Goal: Task Accomplishment & Management: Contribute content

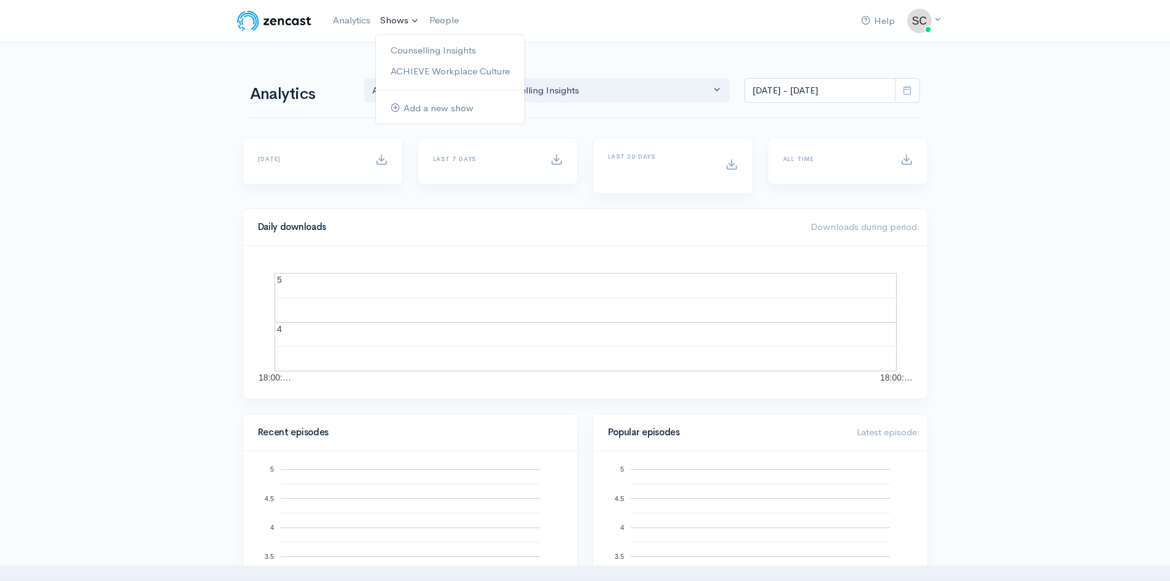
click at [402, 23] on link "Shows" at bounding box center [399, 20] width 49 height 27
click at [412, 50] on link "Counselling Insights" at bounding box center [450, 51] width 149 height 22
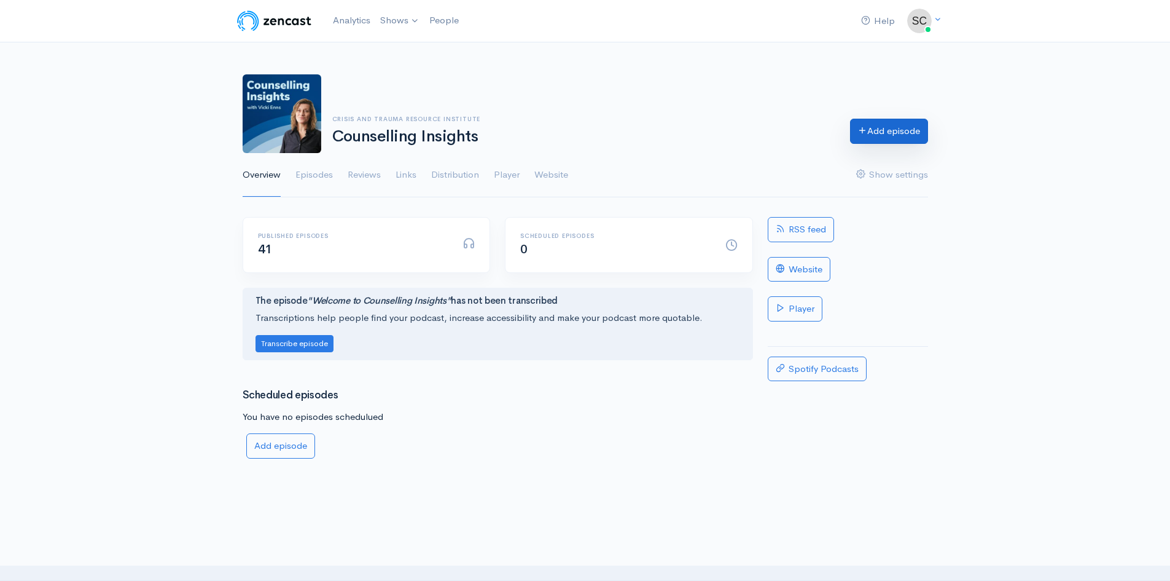
click at [866, 138] on link "Add episode" at bounding box center [889, 131] width 78 height 25
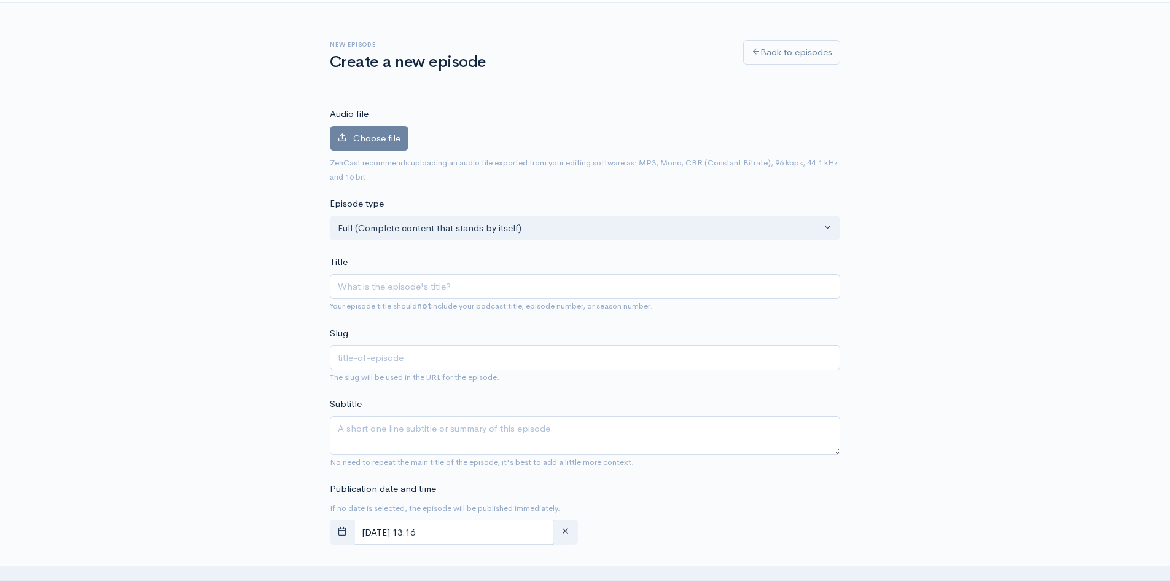
scroll to position [61, 0]
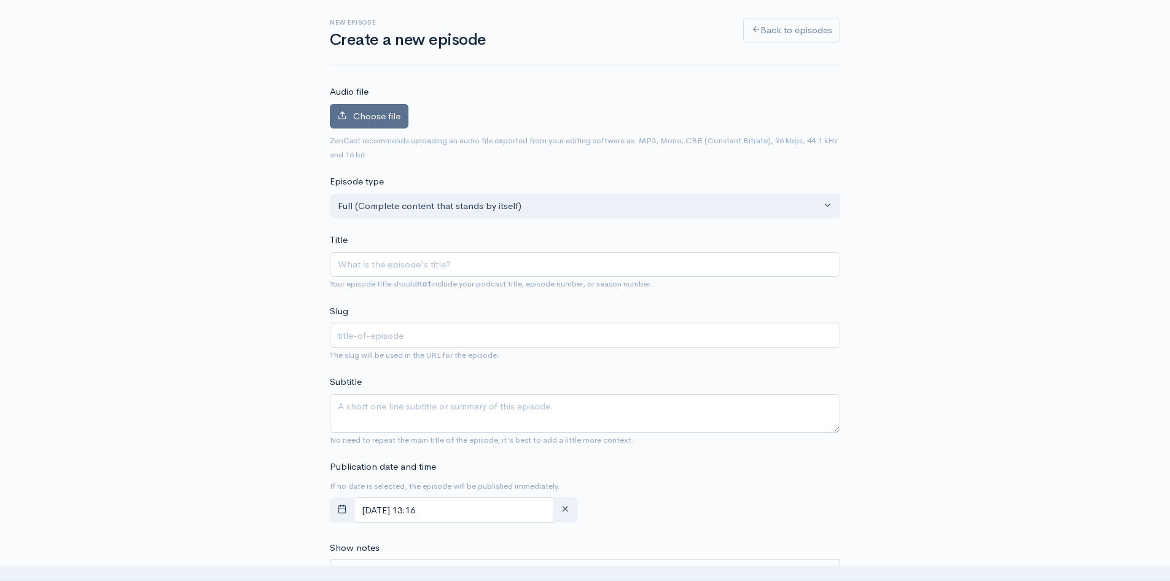
click at [385, 122] on label "Choose file" at bounding box center [369, 116] width 79 height 25
click at [0, 0] on input "Choose file" at bounding box center [0, 0] width 0 height 0
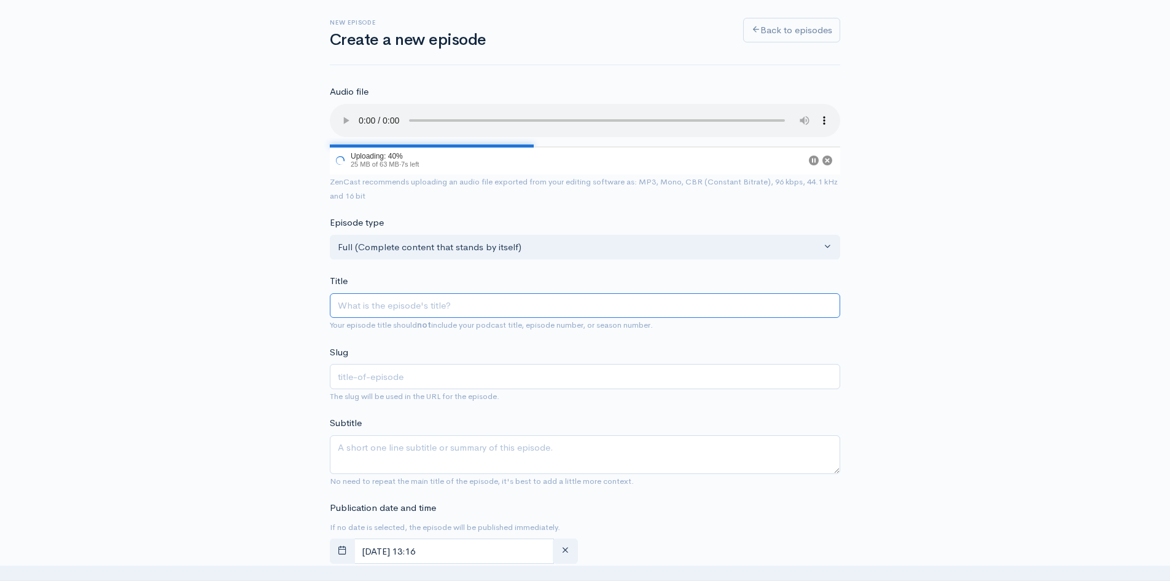
click at [395, 310] on input "Title" at bounding box center [585, 305] width 511 height 25
click at [391, 307] on input "Title" at bounding box center [585, 305] width 511 height 25
paste input "Giwiidosendamin – Decolonizing How We Walk Together"
type input "Giwiidosendamin – Decolonizing How We Walk Together"
type input "giwiidosendamin-decolonizing-how-we-walk-together"
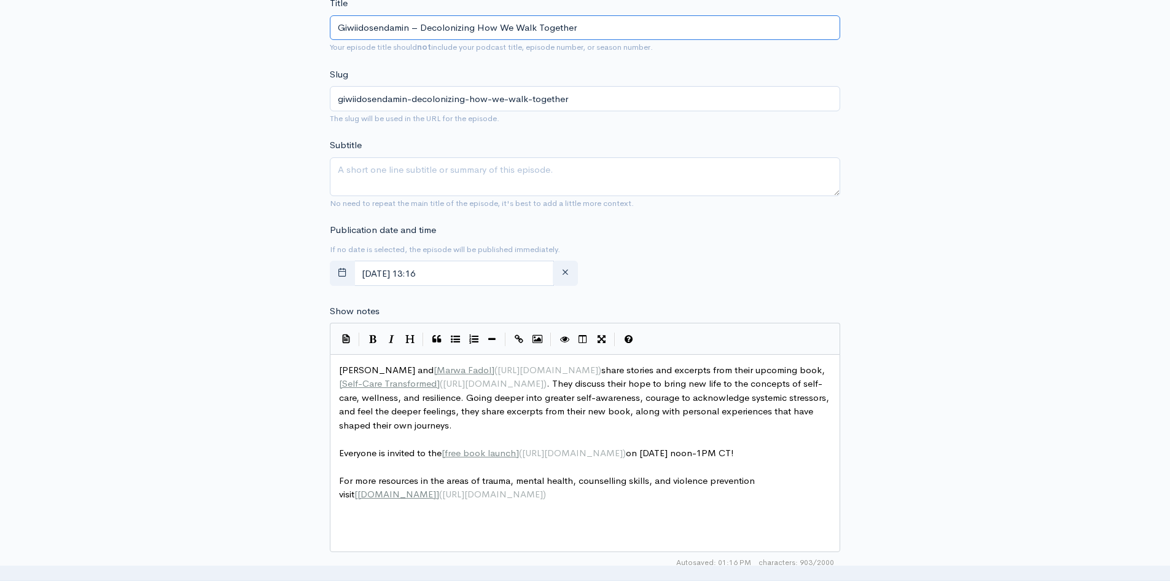
scroll to position [369, 0]
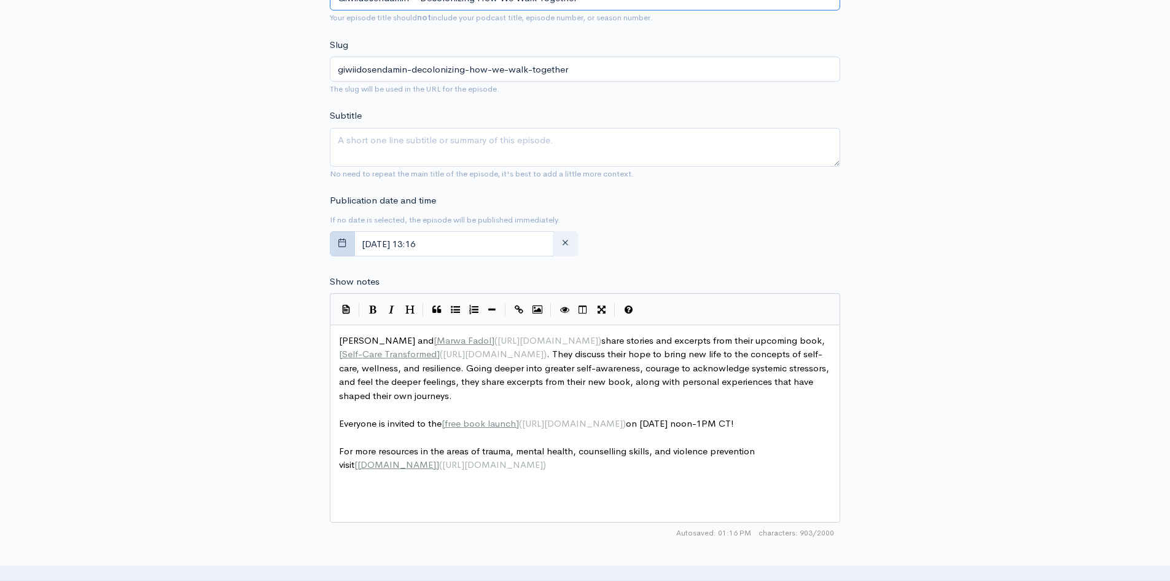
type input "Giwiidosendamin – Decolonizing How We Walk Together"
click at [345, 239] on icon "button" at bounding box center [342, 242] width 9 height 9
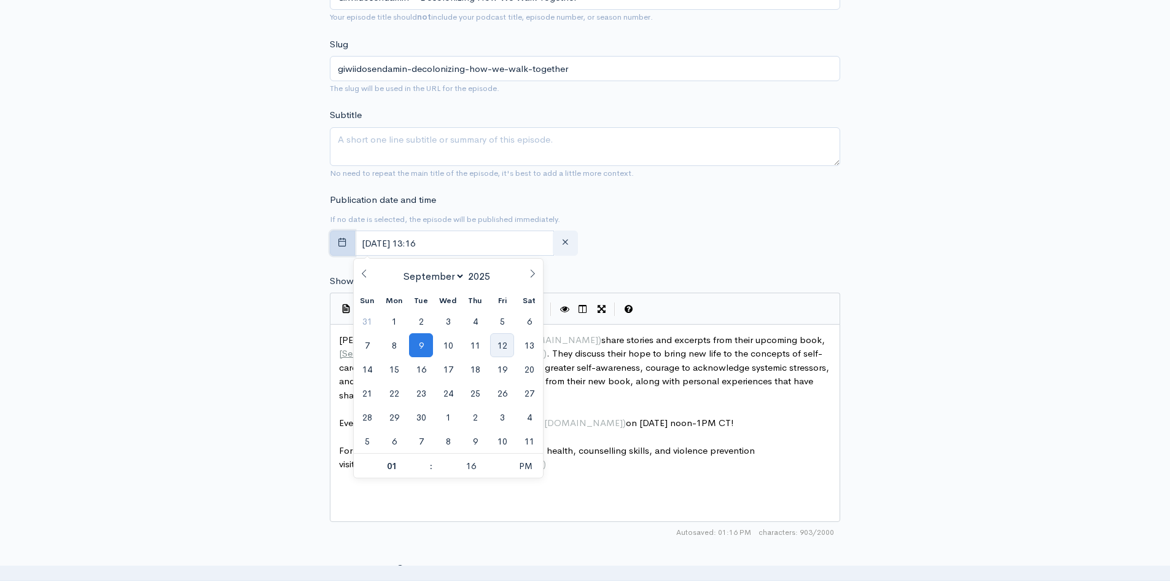
scroll to position [367, 0]
click at [500, 350] on span "12" at bounding box center [502, 346] width 24 height 24
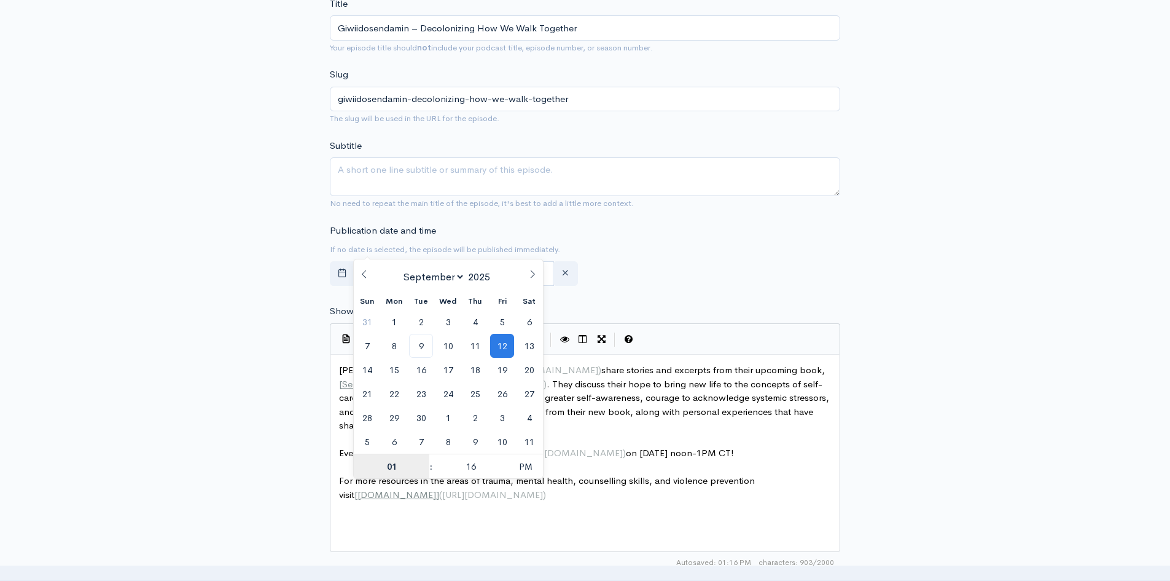
scroll to position [397, 0]
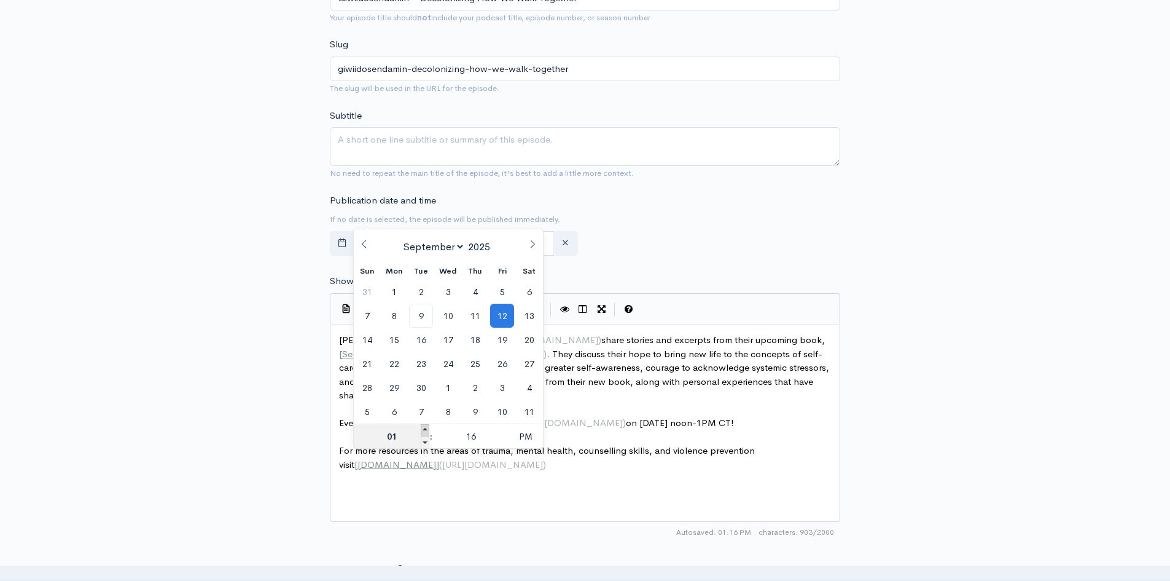
click at [423, 431] on span at bounding box center [425, 430] width 9 height 12
type input "September, 12 2025 14:16"
type input "02"
click at [423, 431] on span at bounding box center [425, 430] width 9 height 12
type input "September, 12 2025 15:16"
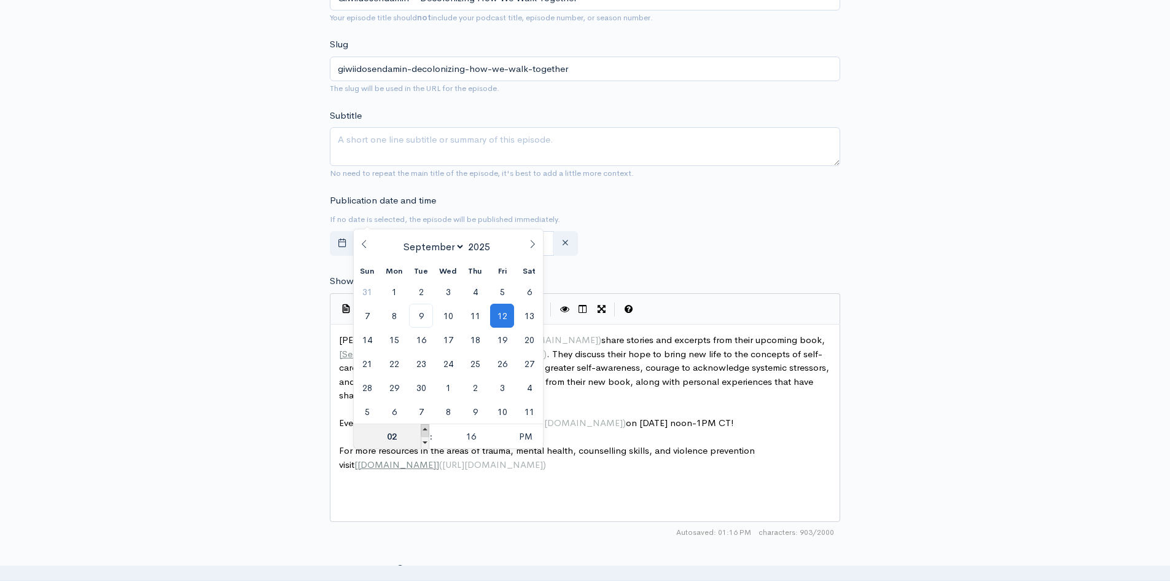
type input "03"
click at [423, 431] on span at bounding box center [425, 430] width 9 height 12
type input "September, 12 2025 16:16"
type input "04"
click at [423, 431] on span at bounding box center [425, 430] width 9 height 12
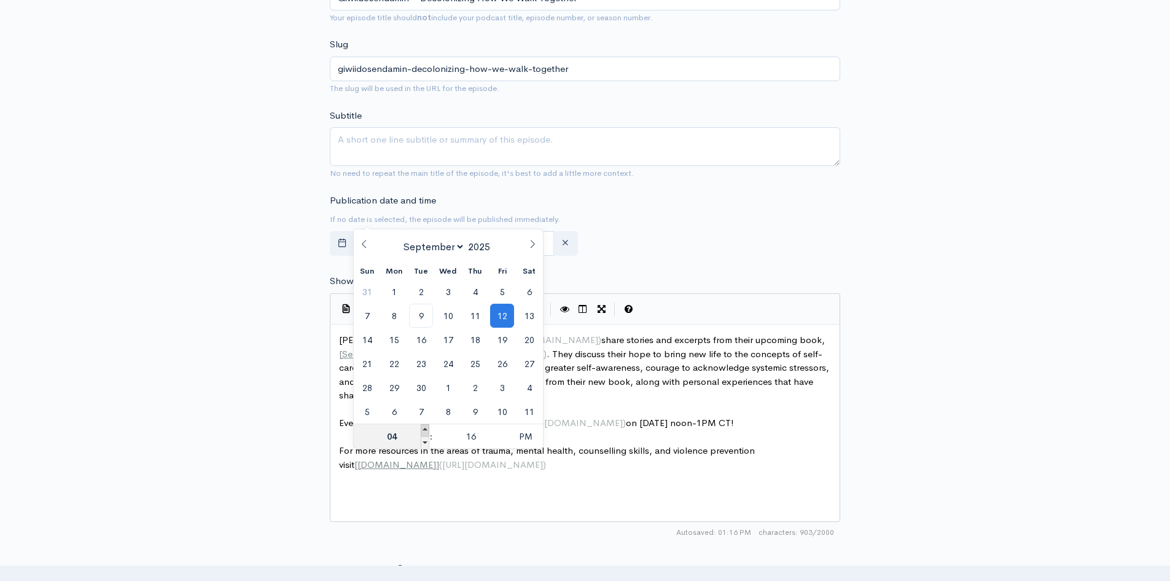
type input "September, 12 2025 17:16"
type input "05"
click at [423, 431] on span at bounding box center [425, 430] width 9 height 12
type input "September, 12 2025 18:16"
type input "06"
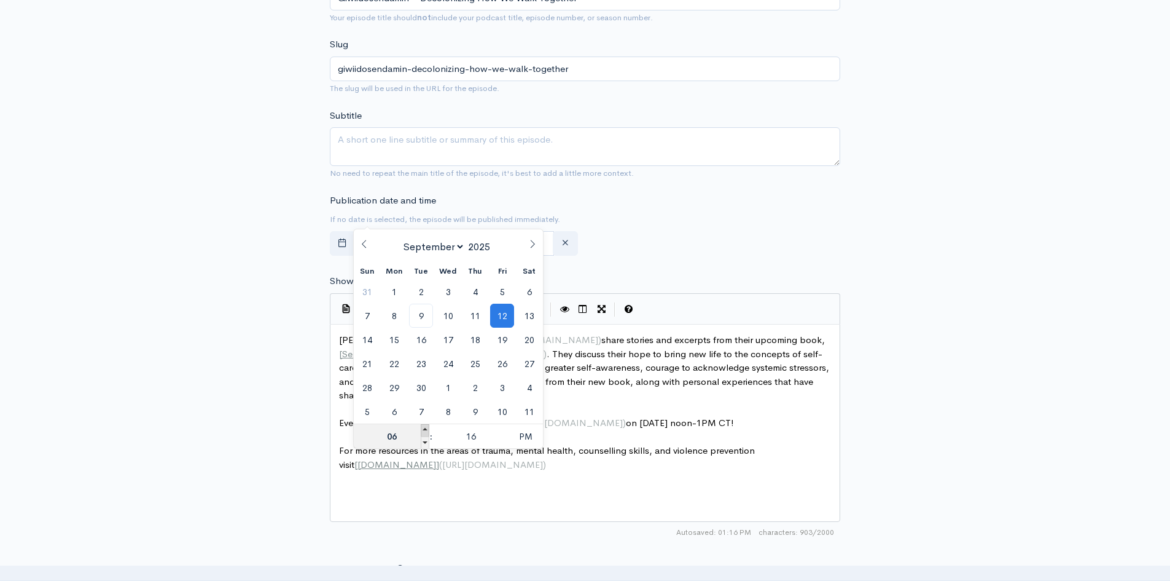
click at [423, 431] on span at bounding box center [425, 430] width 9 height 12
type input "September, 12 2025 19:16"
type input "07"
click at [423, 431] on span at bounding box center [425, 430] width 9 height 12
type input "September, 12 2025 20:16"
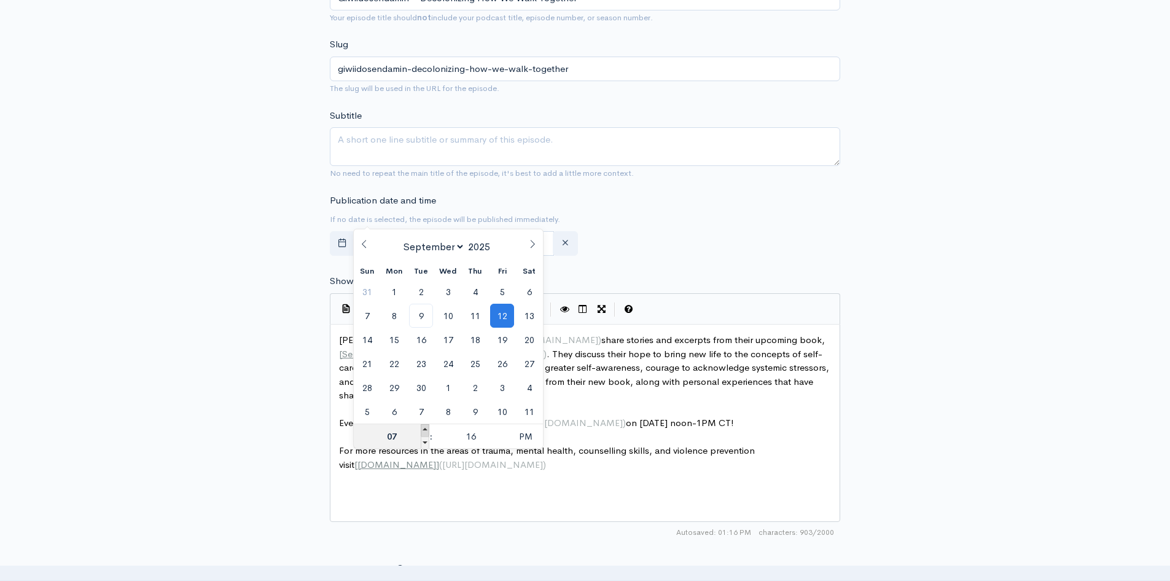
type input "08"
click at [506, 442] on span at bounding box center [504, 442] width 9 height 12
type input "September, 12 2025 20:11"
type input "11"
click at [506, 442] on span at bounding box center [504, 442] width 9 height 12
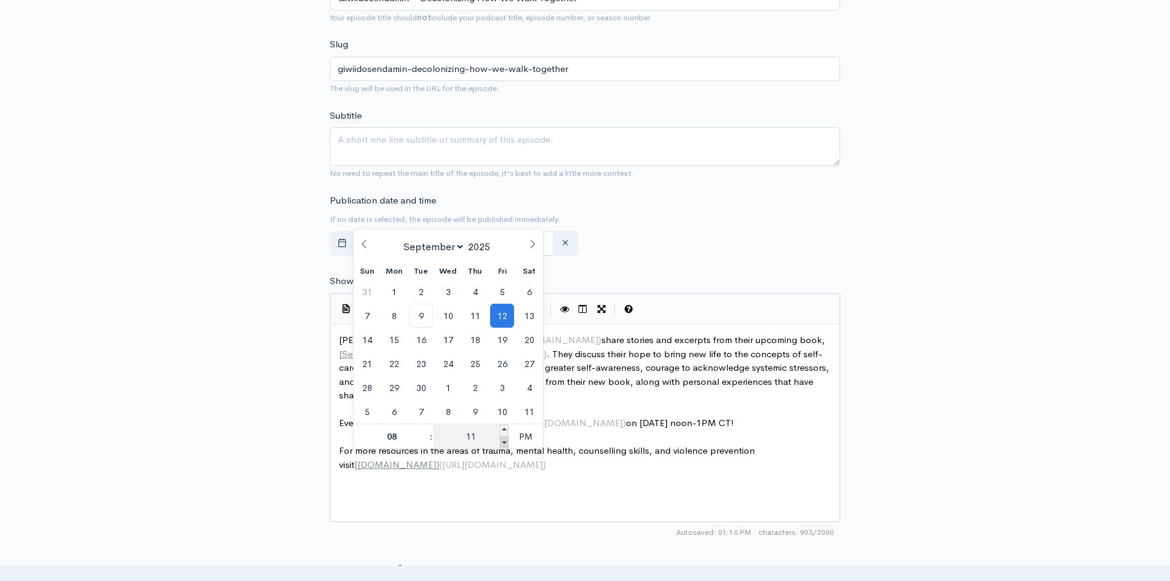
type input "September, 12 2025 20:06"
type input "06"
click at [506, 442] on span at bounding box center [504, 442] width 9 height 12
type input "September, 12 2025 20:01"
type input "01"
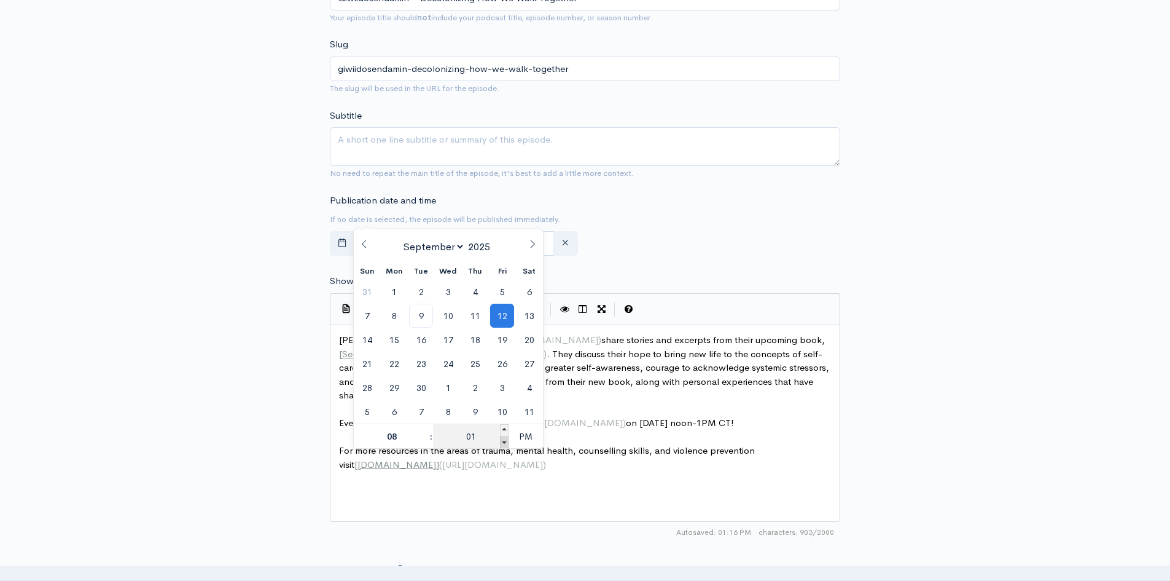
click at [506, 442] on span at bounding box center [504, 442] width 9 height 12
type input "September, 12 2025 19:56"
type input "07"
type input "56"
click at [506, 442] on span at bounding box center [504, 442] width 9 height 12
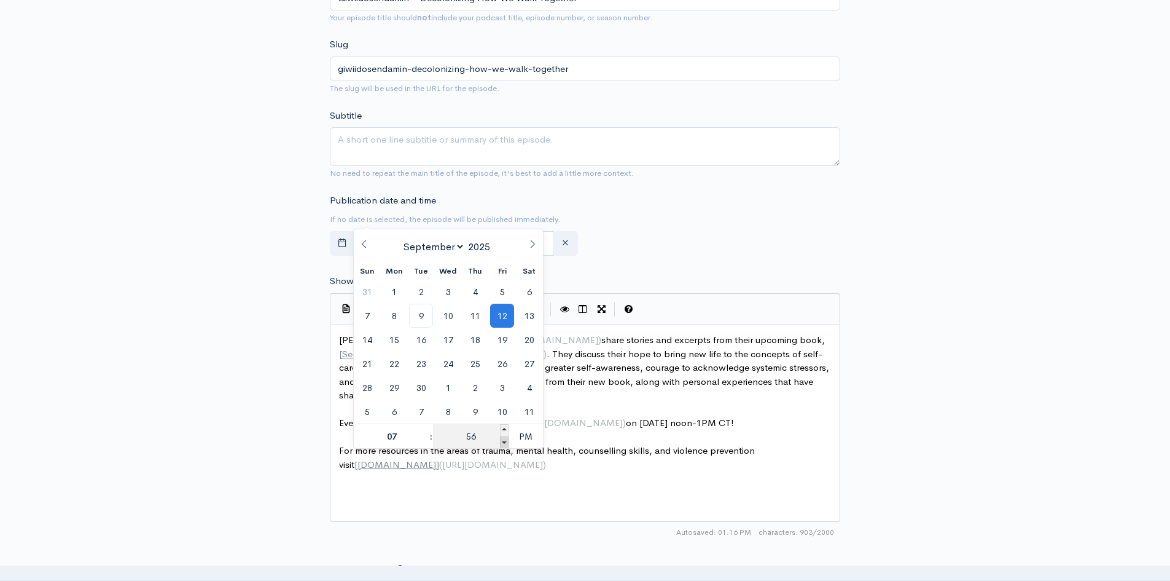
type input "September, 12 2025 19:51"
type input "51"
click at [506, 442] on span at bounding box center [504, 442] width 9 height 12
type input "September, 12 2025 19:46"
type input "46"
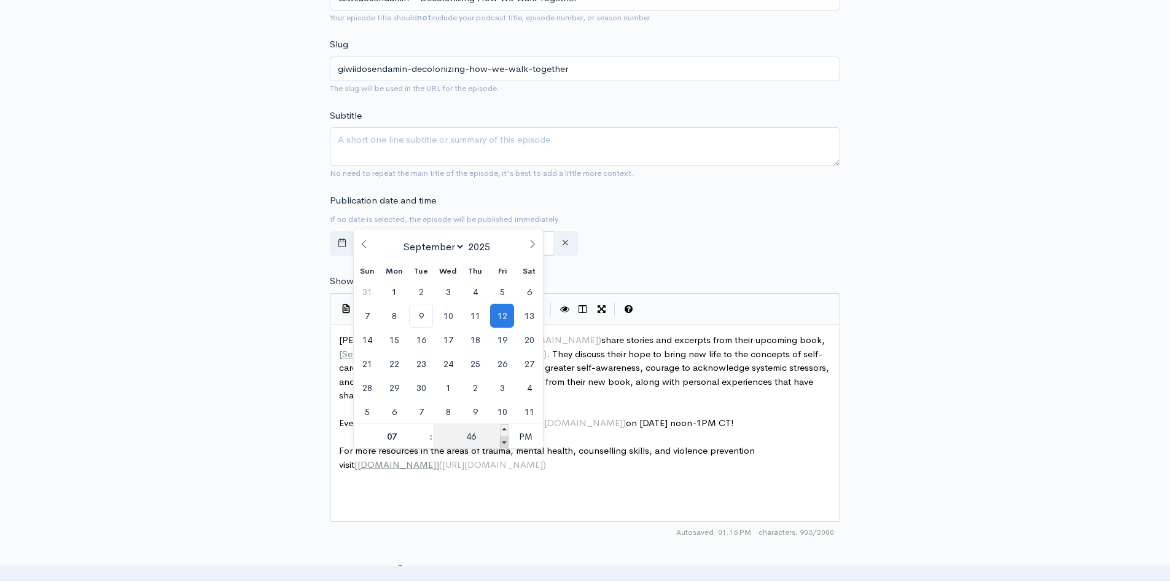
click at [506, 442] on span at bounding box center [504, 442] width 9 height 12
type input "September, 12 2025 19:41"
type input "41"
click at [503, 444] on span at bounding box center [504, 442] width 9 height 12
type input "September, 12 2025 19:36"
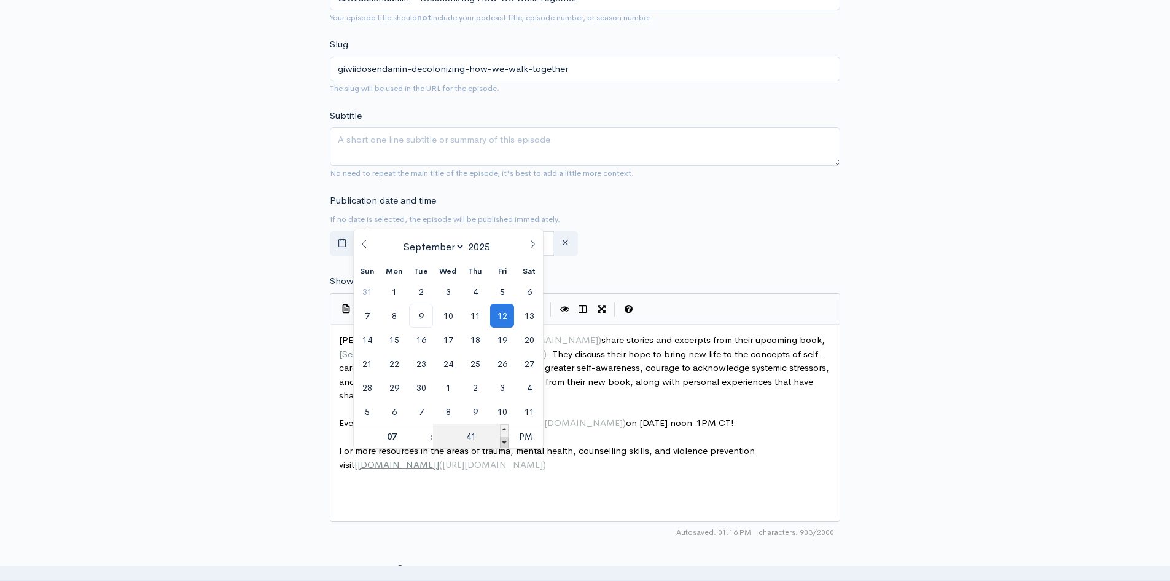
type input "36"
click at [501, 429] on span at bounding box center [504, 430] width 9 height 12
type input "September, 12 2025 19:41"
type input "41"
click at [501, 429] on span at bounding box center [504, 430] width 9 height 12
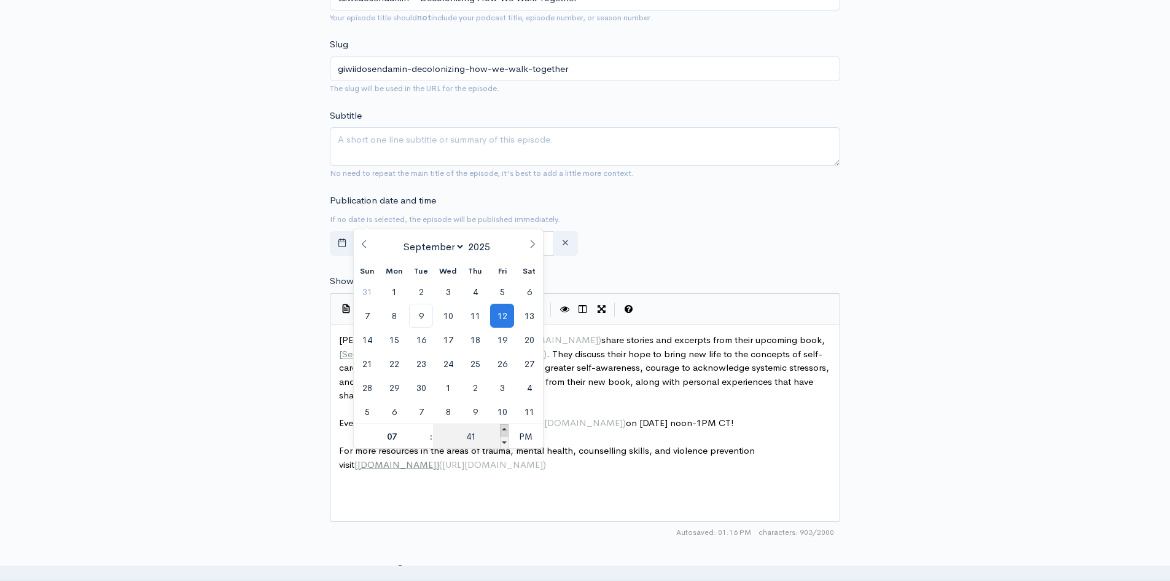
type input "September, 12 2025 19:46"
type input "46"
click at [501, 429] on span at bounding box center [504, 430] width 9 height 12
type input "September, 12 2025 19:51"
type input "51"
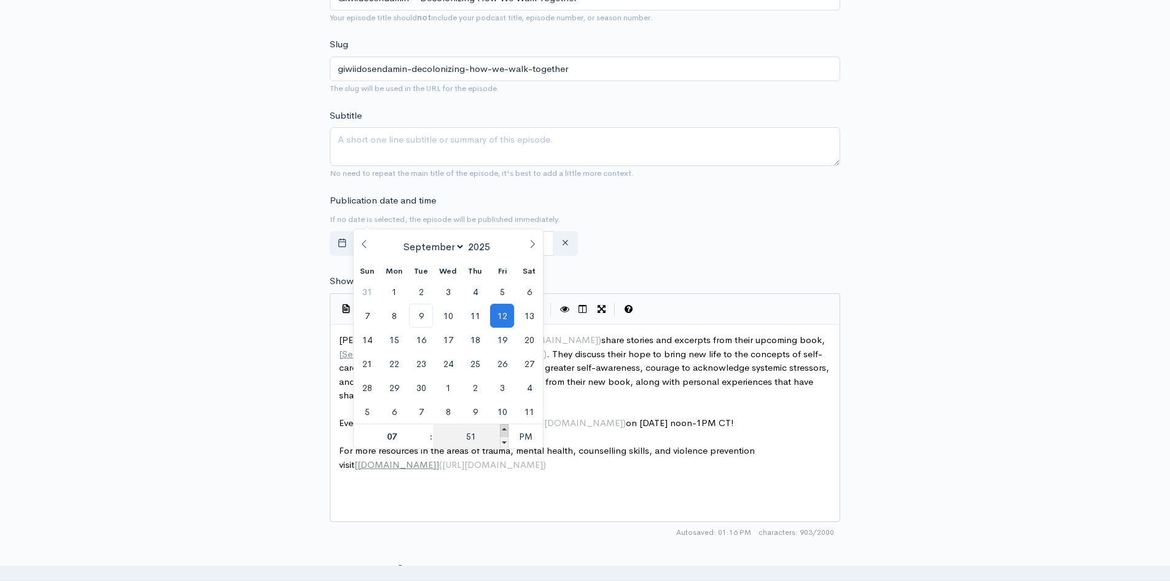
click at [501, 429] on span at bounding box center [504, 430] width 9 height 12
type input "September, 12 2025 19:56"
type input "56"
click at [501, 429] on span at bounding box center [504, 430] width 9 height 12
type input "September, 12 2025 20:00"
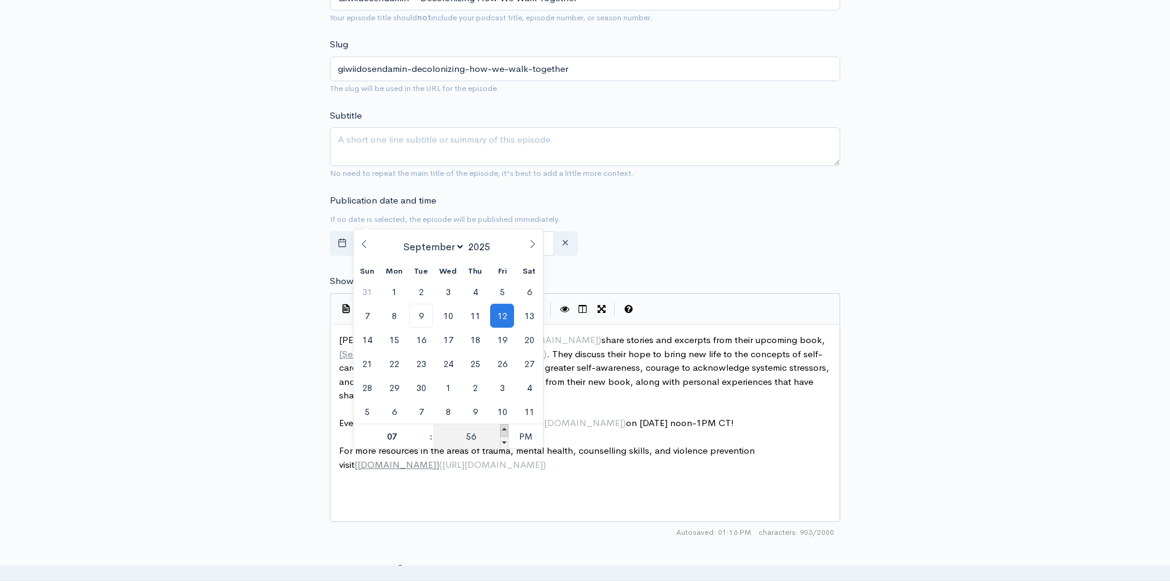
type input "08"
type input "00"
click at [534, 443] on span "PM" at bounding box center [526, 436] width 34 height 25
type input "September, 12 2025 08:00"
click at [256, 338] on div "New episode Create a new episode Back to episodes Audio file Choose file CTRI E…" at bounding box center [585, 290] width 700 height 1288
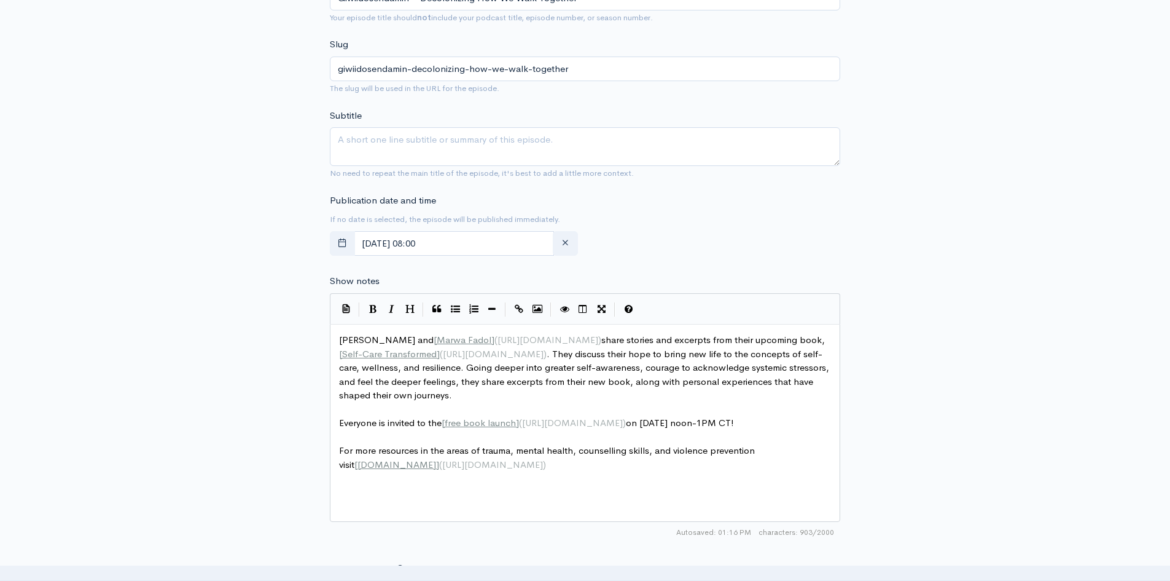
scroll to position [4, 0]
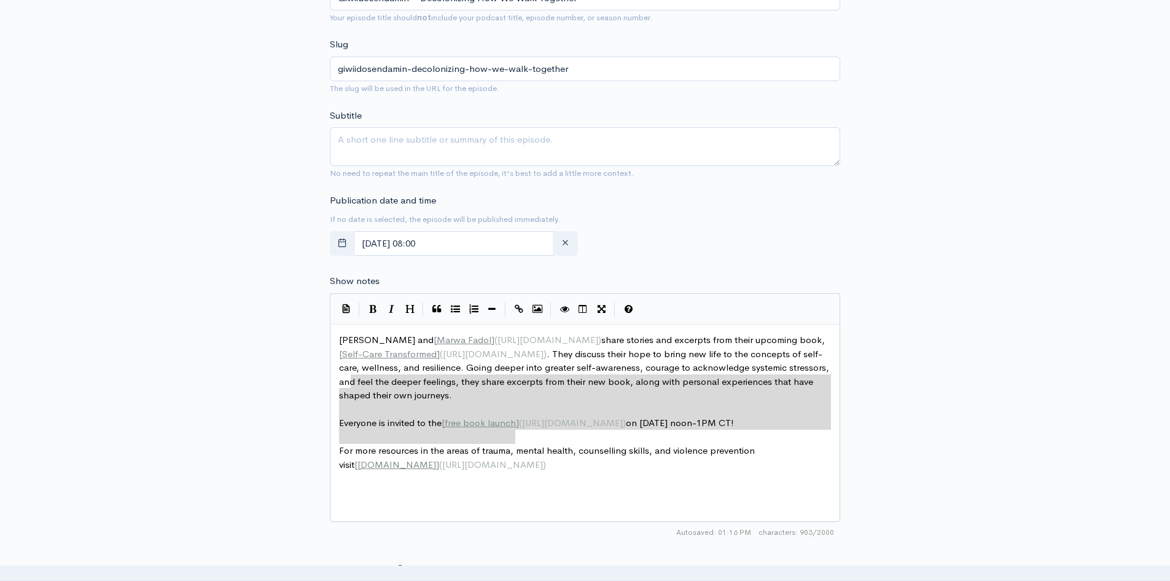
type textarea "Vicki and [Marwa Fadol](https://ctrinstitute.com/trainer/marwa-fadol/) share st…"
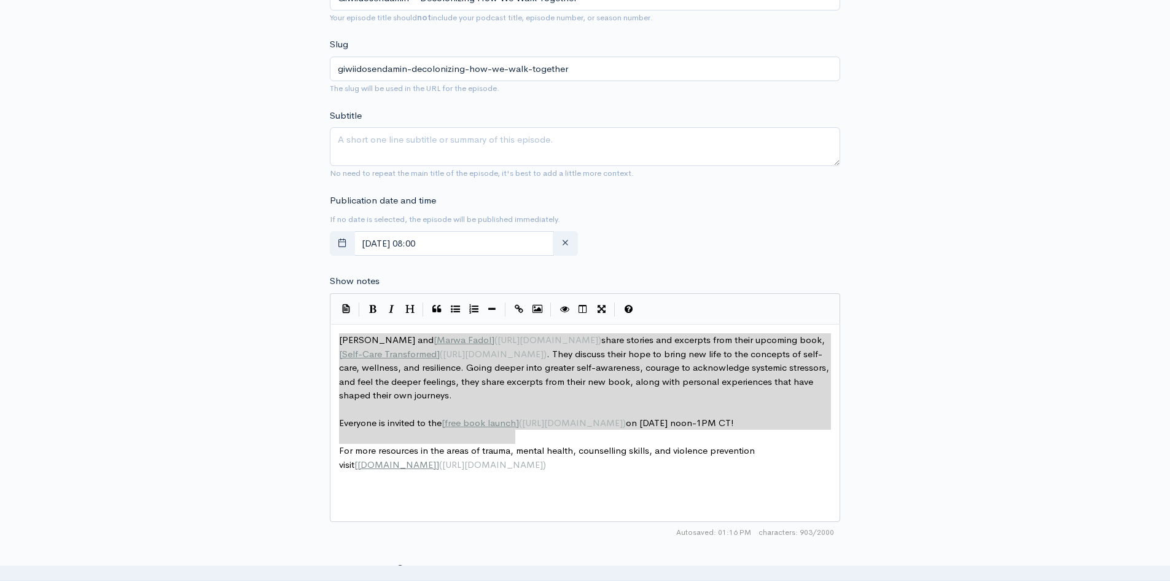
drag, startPoint x: 524, startPoint y: 437, endPoint x: 310, endPoint y: 320, distance: 244.4
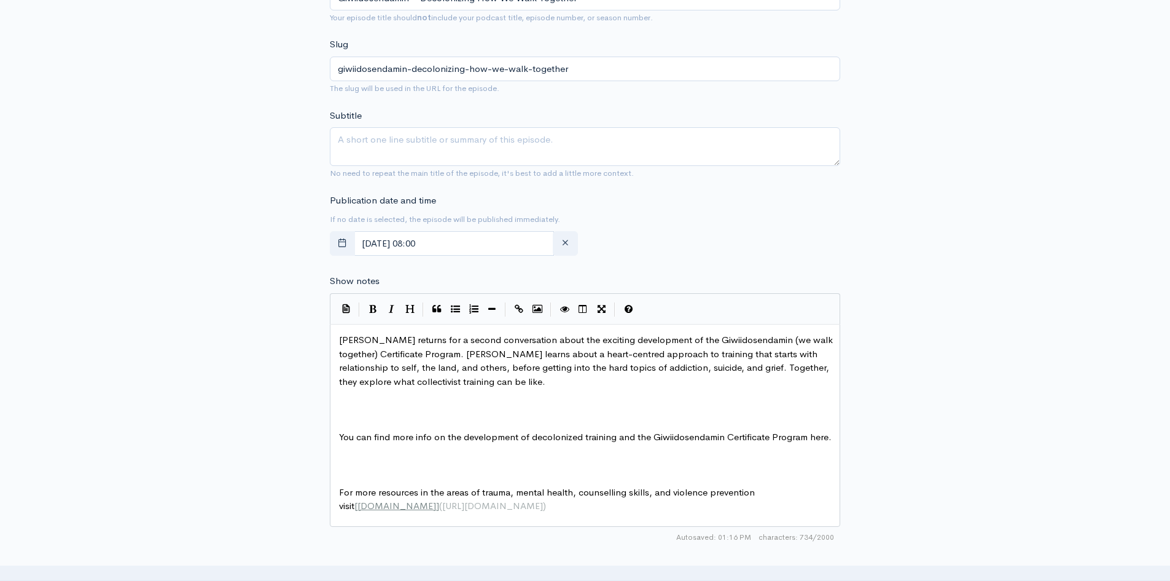
click at [366, 337] on span "Jaicee returns for a second conversation about the exciting development of the …" at bounding box center [587, 360] width 496 height 53
type textarea "}"
type textarea "["
type textarea "]"
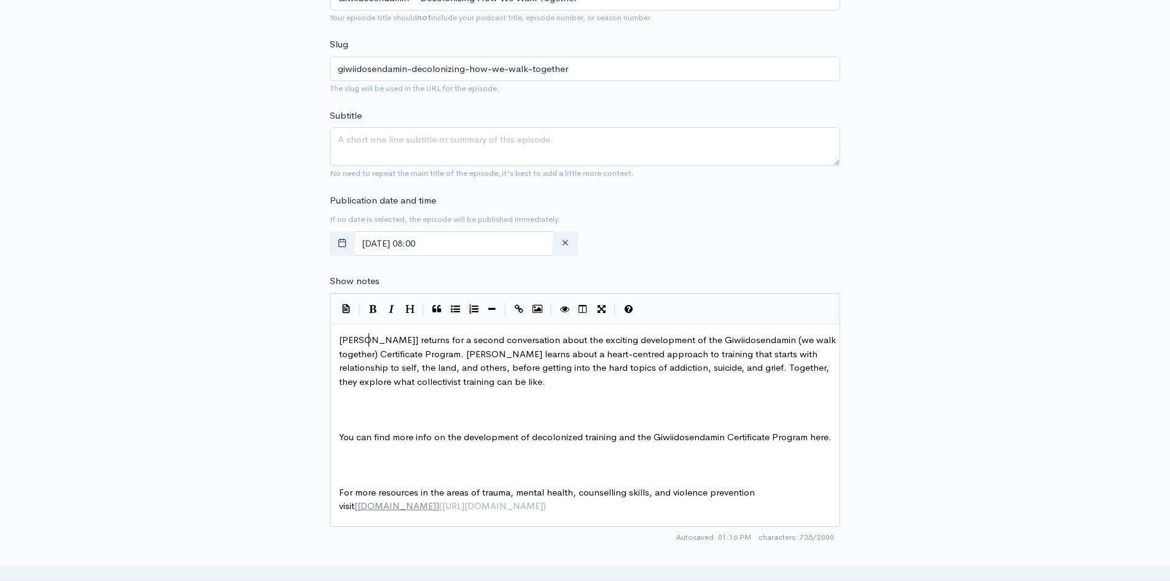
click at [340, 340] on span "Jaicee] returns for a second conversation about the exciting development of the…" at bounding box center [588, 360] width 499 height 53
type textarea "["
click at [373, 339] on span "[ Jaicee ] returns for a second conversation about the exciting development of …" at bounding box center [590, 360] width 503 height 53
type textarea "()"
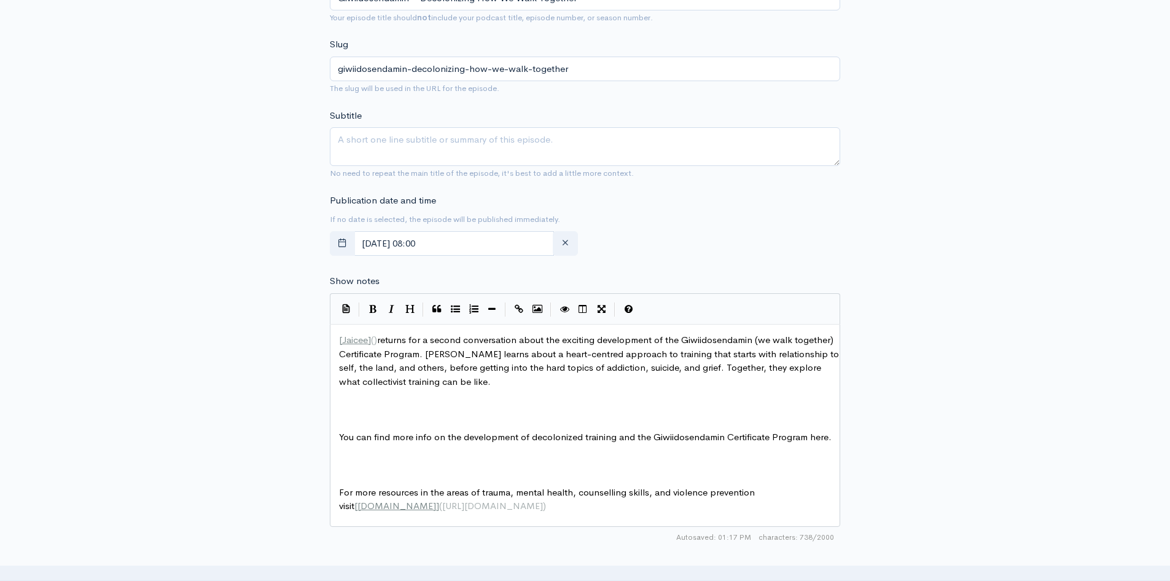
click at [375, 337] on span "()" at bounding box center [374, 340] width 6 height 12
type textarea "("
click at [809, 438] on span "You can find more info on the development of decolonized training and the Giwii…" at bounding box center [585, 437] width 493 height 12
type textarea "["
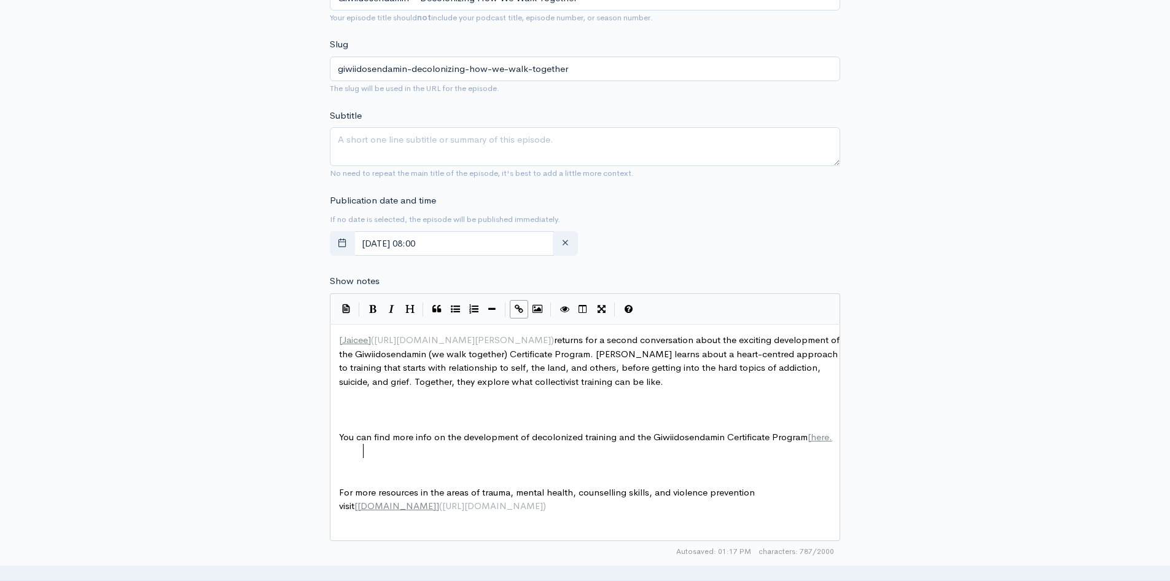
click at [365, 444] on pre "You can find more info on the development of decolonized training and the Giwii…" at bounding box center [590, 437] width 506 height 14
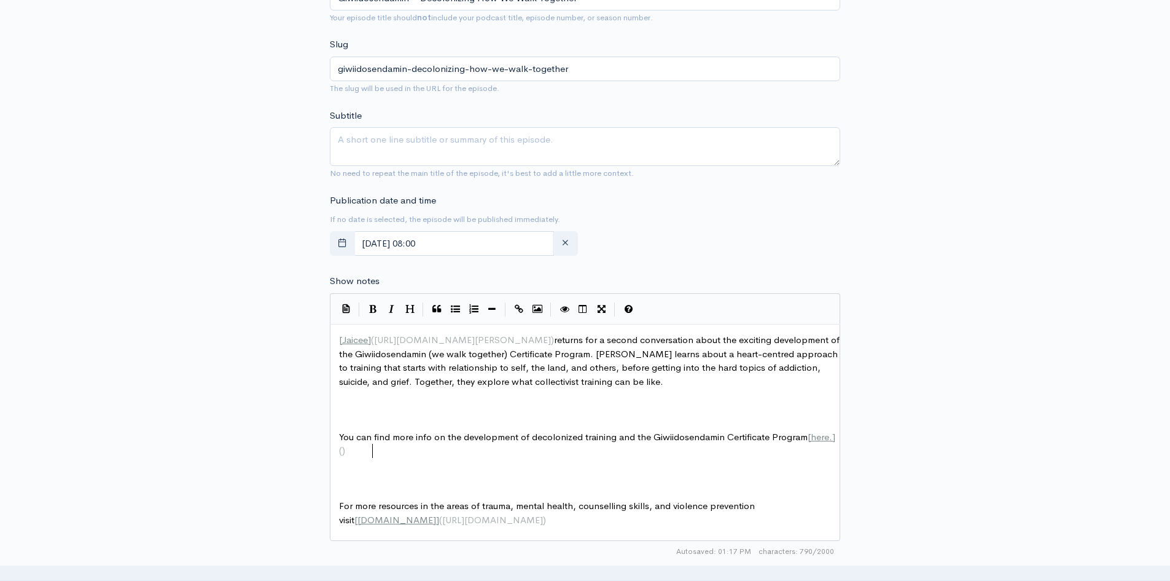
scroll to position [4, 8]
type textarea "]()"
click at [345, 451] on span "()" at bounding box center [342, 450] width 6 height 12
type textarea "​"
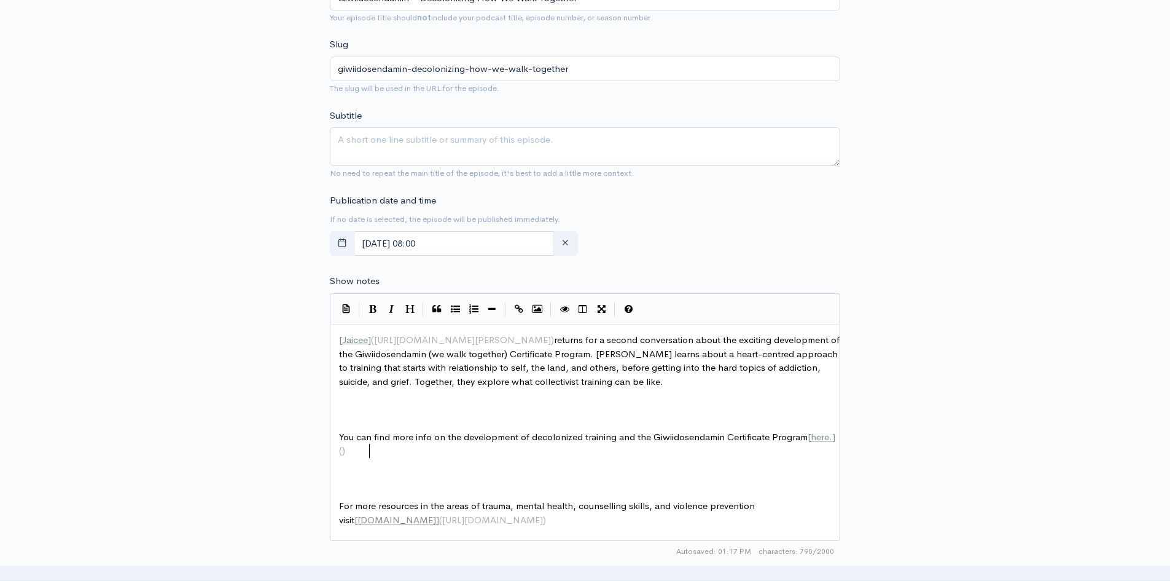
click at [345, 451] on span "()" at bounding box center [342, 450] width 6 height 12
type textarea "​"
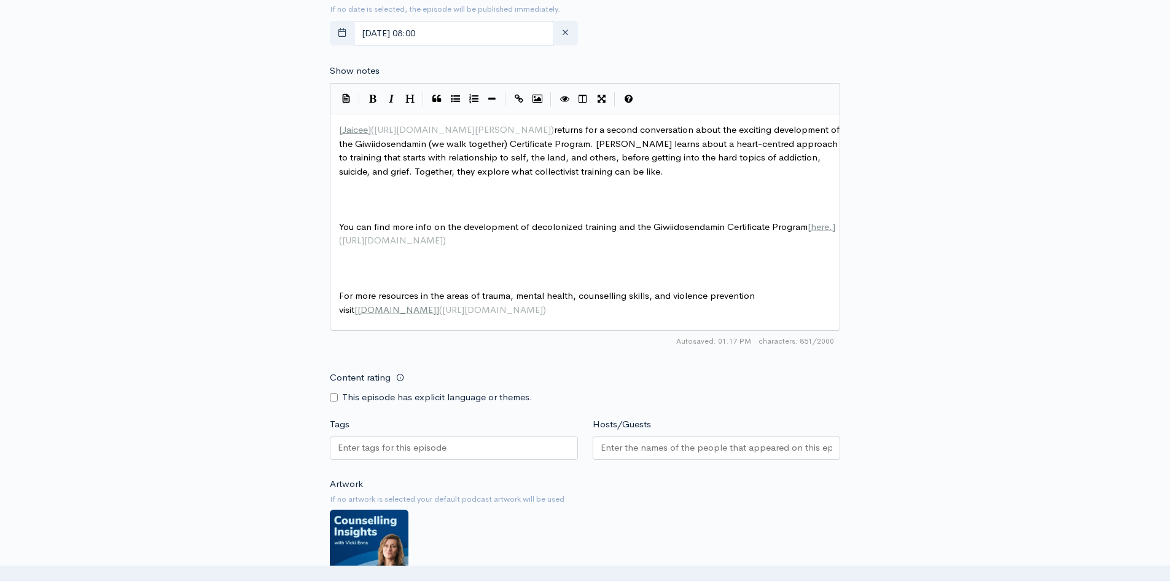
scroll to position [643, 0]
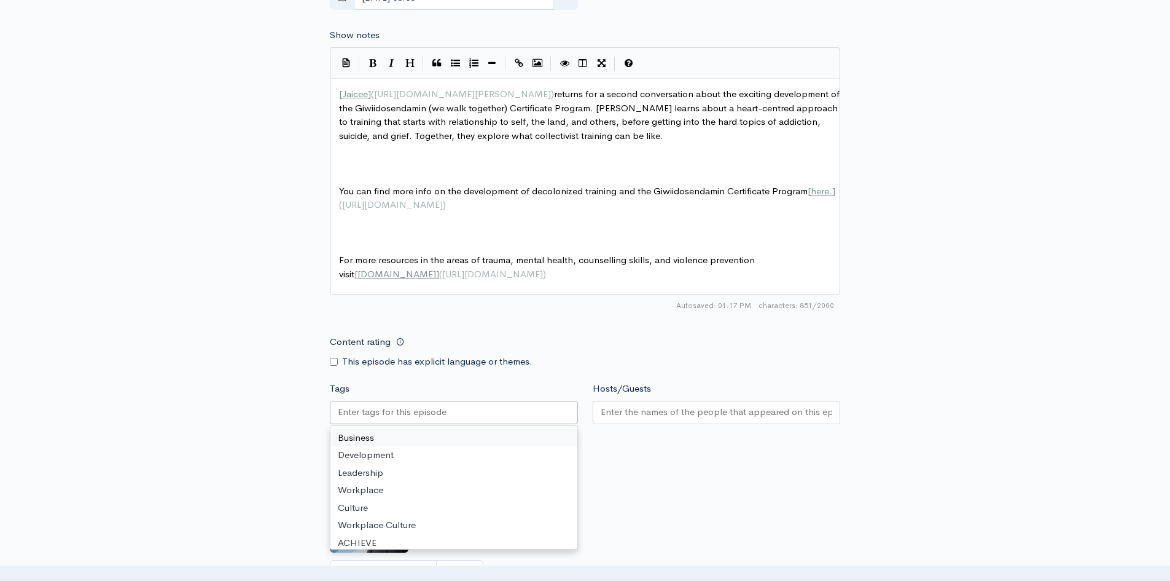
click at [396, 424] on div at bounding box center [454, 412] width 248 height 23
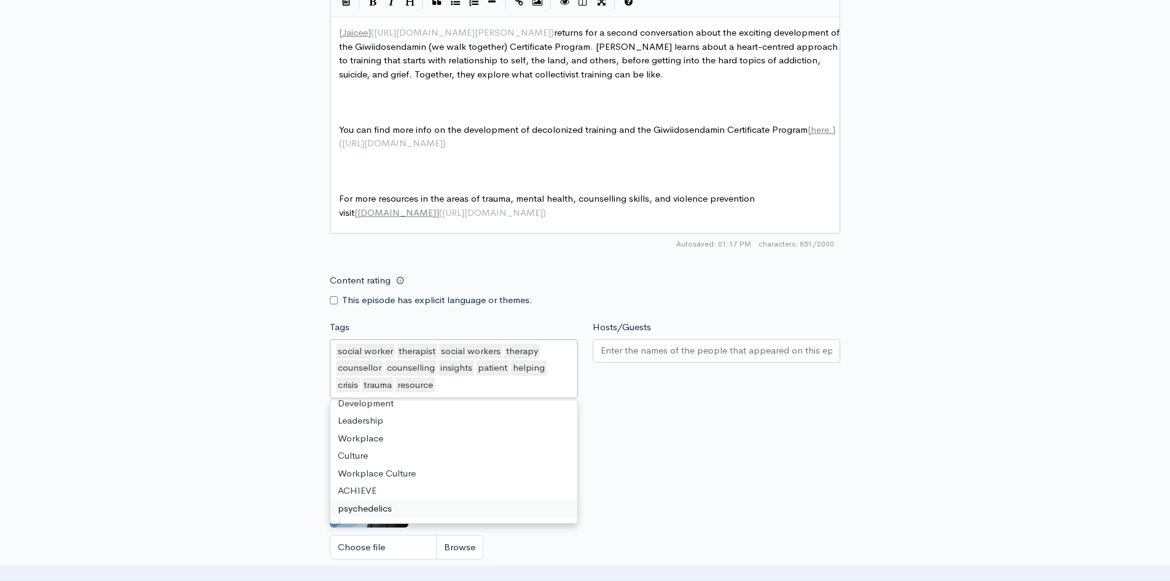
scroll to position [26, 0]
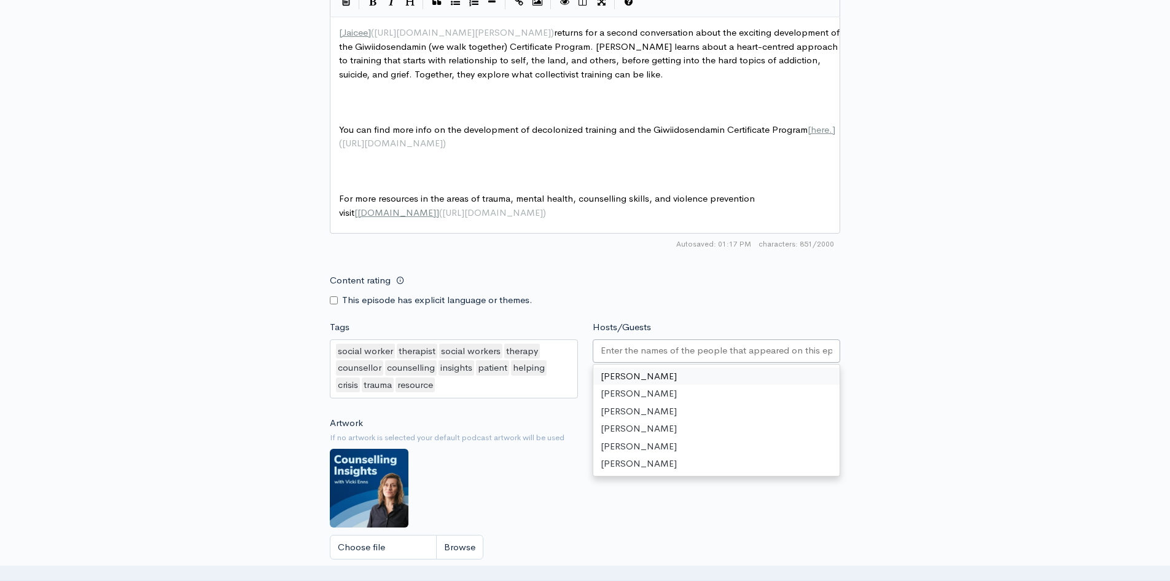
click at [661, 358] on input "Hosts/Guests" at bounding box center [717, 350] width 232 height 14
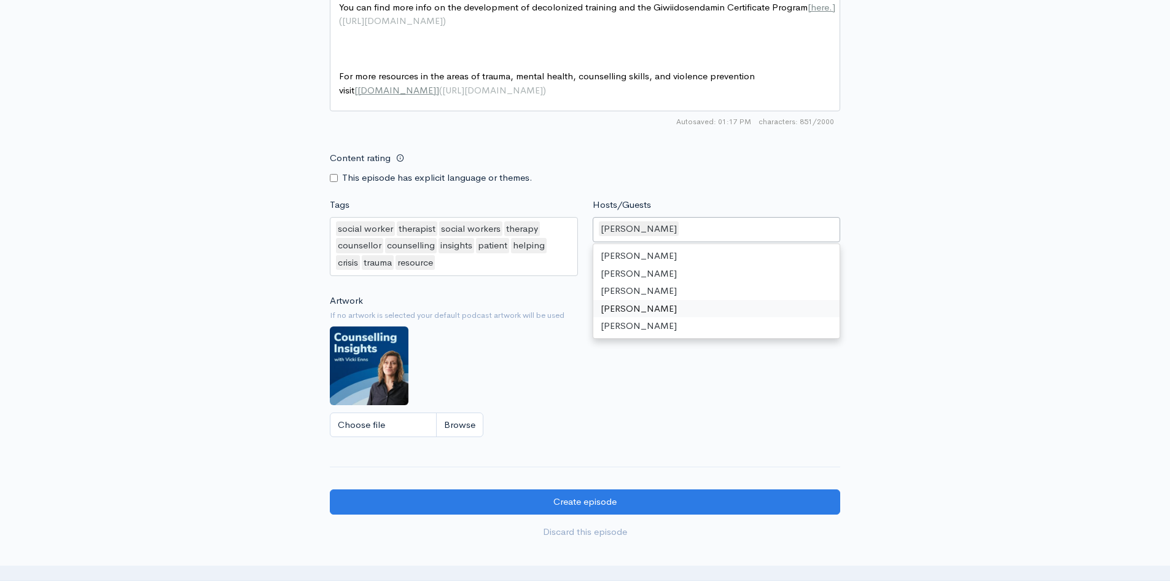
scroll to position [827, 0]
click at [468, 437] on input "Choose file" at bounding box center [407, 424] width 154 height 25
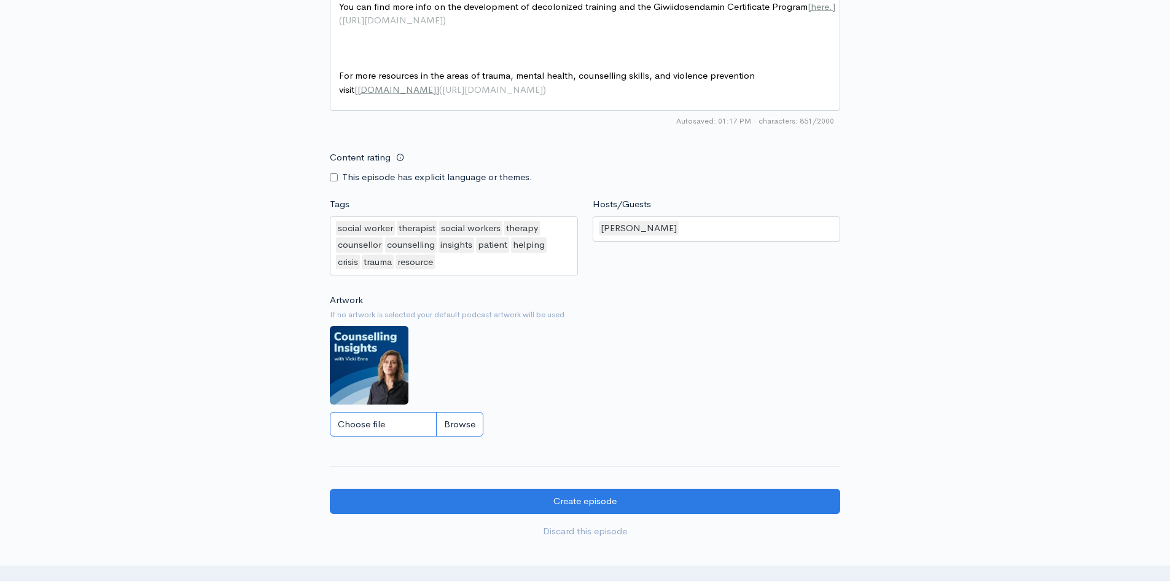
type input "C:\fakepath\Episode Title.jpg"
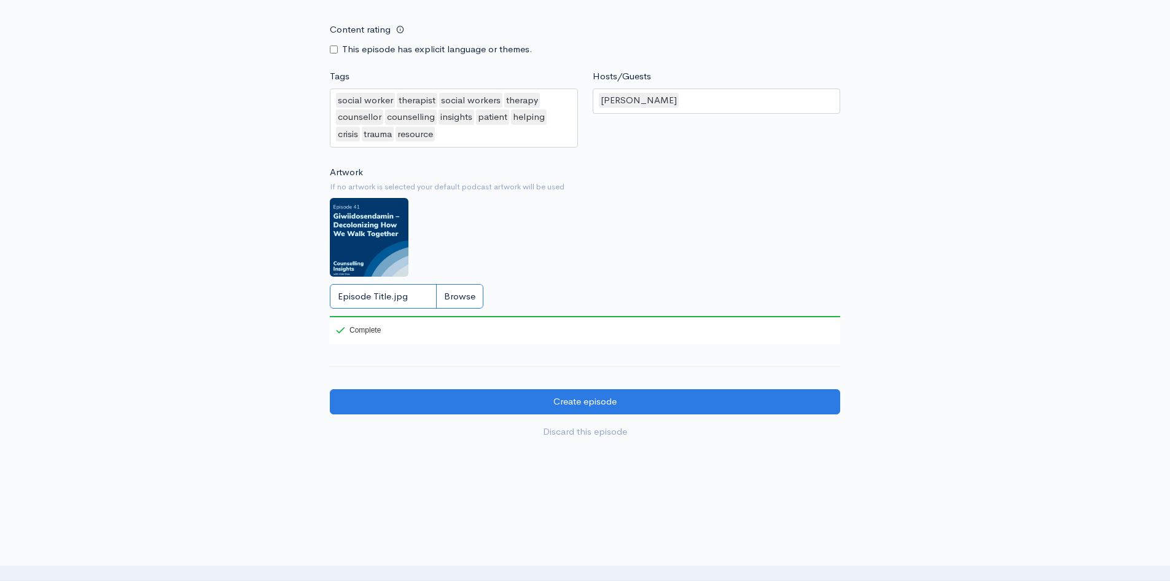
scroll to position [1001, 0]
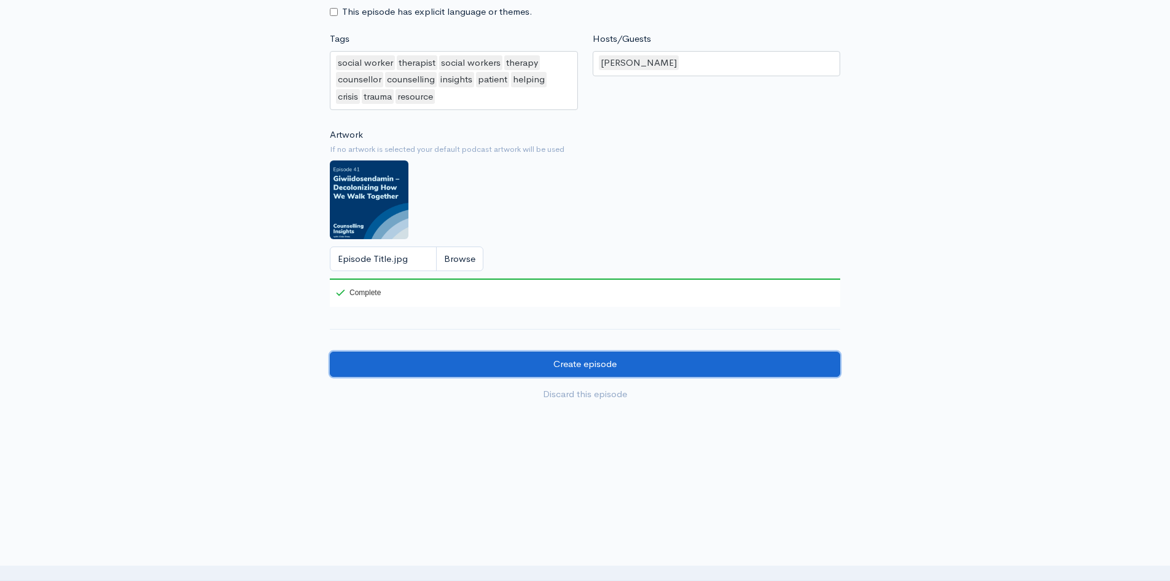
click at [530, 362] on input "Create episode" at bounding box center [585, 363] width 511 height 25
